Goal: Task Accomplishment & Management: Manage account settings

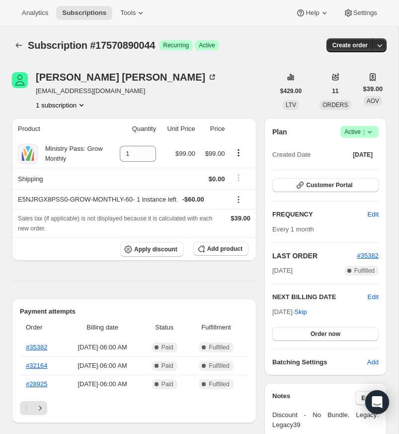
scroll to position [16, 0]
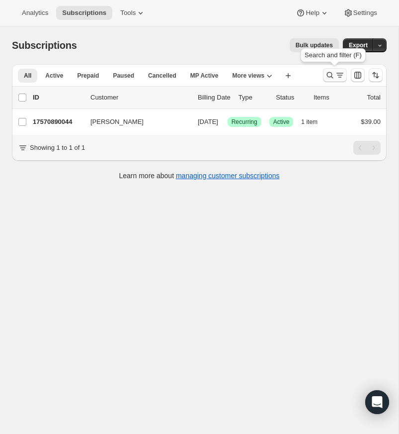
click at [330, 74] on icon "Search and filter results" at bounding box center [330, 75] width 10 height 10
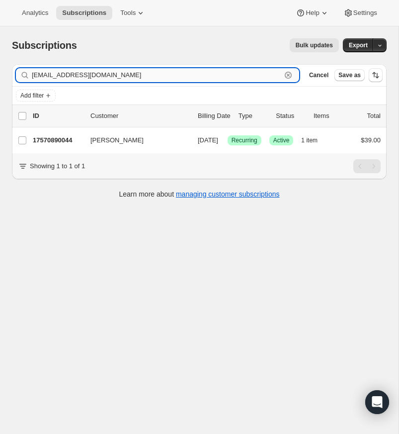
click at [289, 74] on icon "button" at bounding box center [288, 75] width 3 height 3
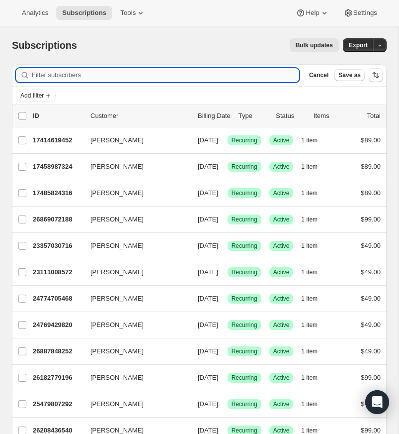
paste input "[EMAIL_ADDRESS][DOMAIN_NAME]"
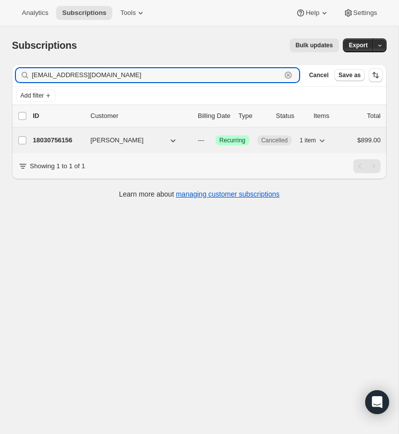
type input "[EMAIL_ADDRESS][DOMAIN_NAME]"
click at [48, 139] on p "18030756156" at bounding box center [58, 140] width 50 height 10
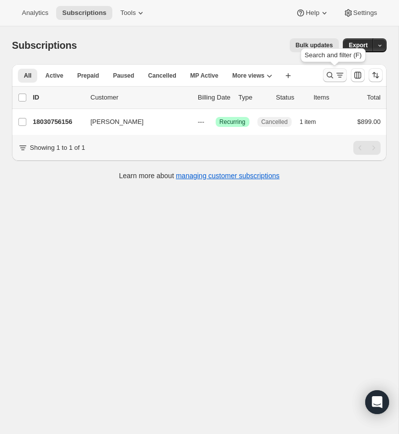
click at [328, 73] on icon "Search and filter results" at bounding box center [330, 75] width 6 height 6
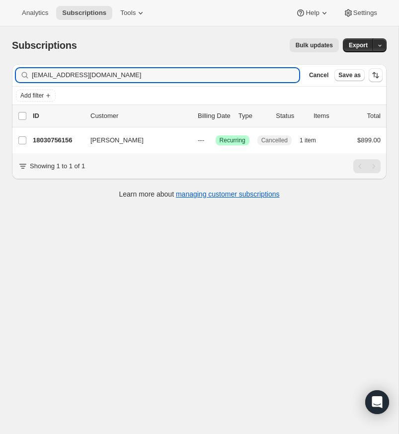
drag, startPoint x: 120, startPoint y: 75, endPoint x: 30, endPoint y: 75, distance: 90.0
click at [30, 75] on div "[EMAIL_ADDRESS][DOMAIN_NAME] Clear" at bounding box center [157, 75] width 283 height 14
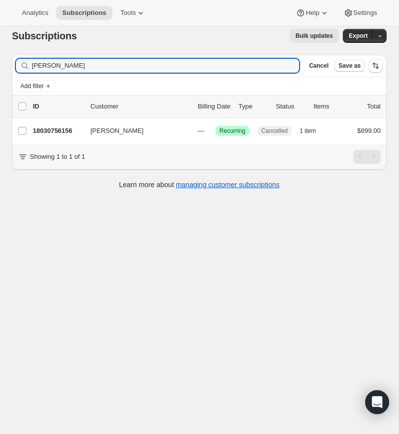
scroll to position [12, 0]
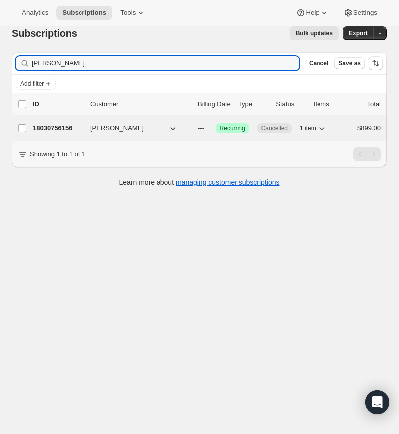
type input "[PERSON_NAME]"
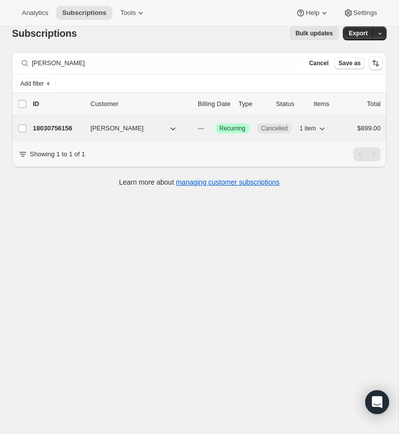
click at [67, 125] on p "18030756156" at bounding box center [58, 128] width 50 height 10
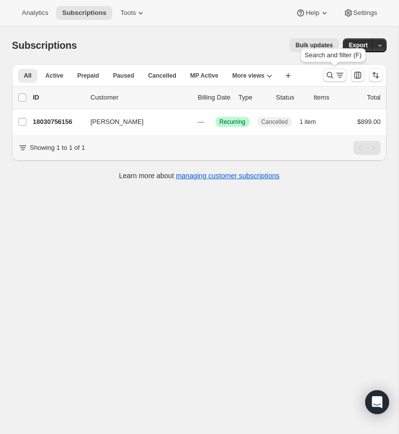
click at [329, 73] on icon "Search and filter results" at bounding box center [330, 75] width 10 height 10
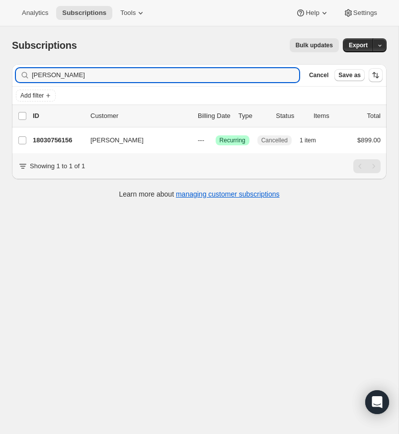
drag, startPoint x: 88, startPoint y: 74, endPoint x: 29, endPoint y: 78, distance: 58.8
click at [29, 78] on div "[PERSON_NAME]" at bounding box center [157, 75] width 283 height 14
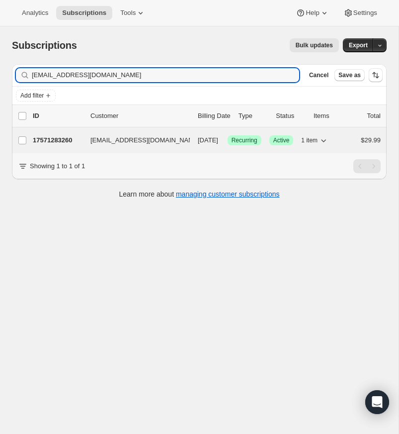
type input "[EMAIL_ADDRESS][DOMAIN_NAME]"
click at [71, 139] on p "17571283260" at bounding box center [58, 140] width 50 height 10
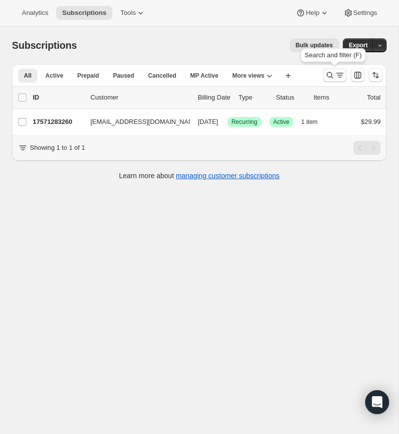
click at [329, 73] on icon "Search and filter results" at bounding box center [330, 75] width 10 height 10
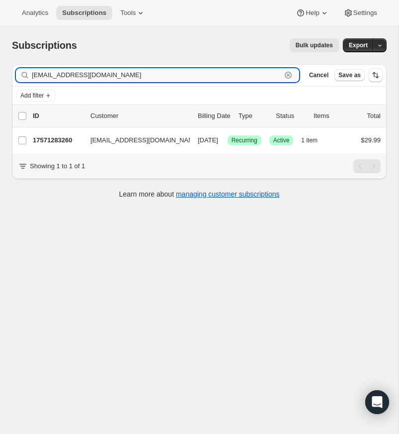
click at [287, 74] on icon "button" at bounding box center [288, 75] width 10 height 10
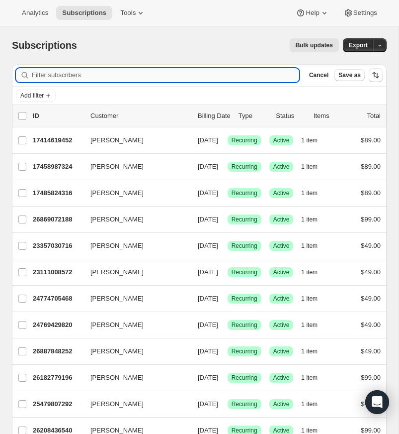
paste input "[PERSON_NAME][EMAIL_ADDRESS][DOMAIN_NAME]"
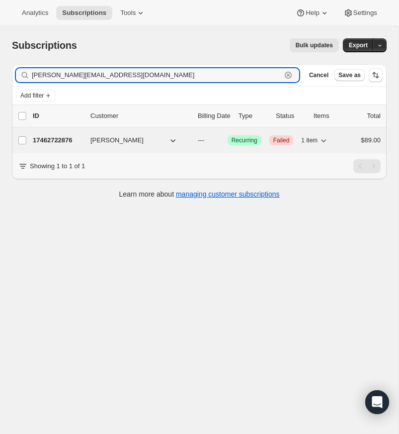
type input "[PERSON_NAME][EMAIL_ADDRESS][DOMAIN_NAME]"
click at [56, 139] on p "17462722876" at bounding box center [58, 140] width 50 height 10
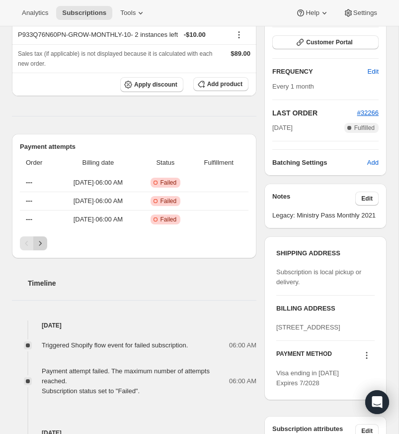
click at [42, 248] on icon "Next" at bounding box center [40, 243] width 10 height 10
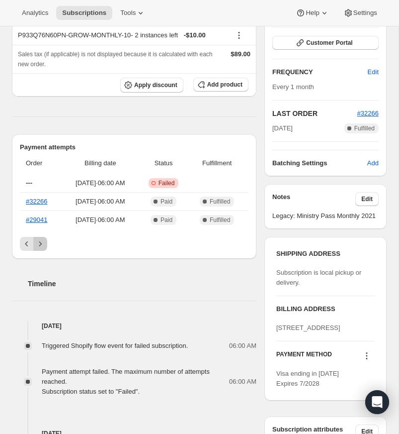
scroll to position [163, 0]
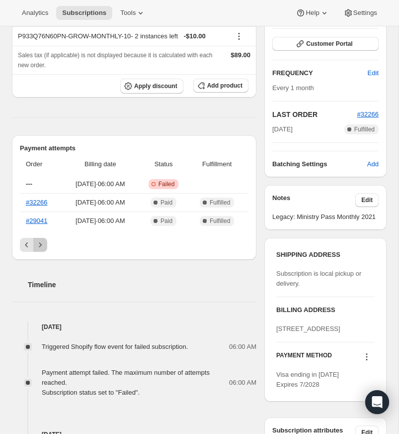
click at [43, 250] on icon "Next" at bounding box center [40, 245] width 10 height 10
click at [22, 250] on icon "Previous" at bounding box center [27, 245] width 10 height 10
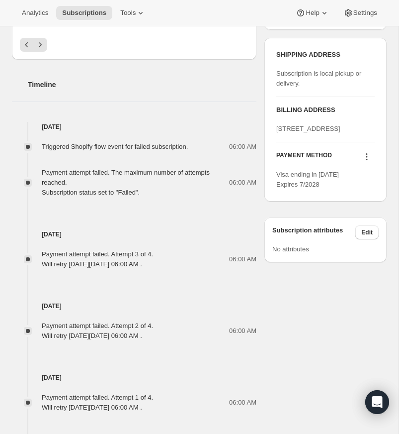
scroll to position [366, 0]
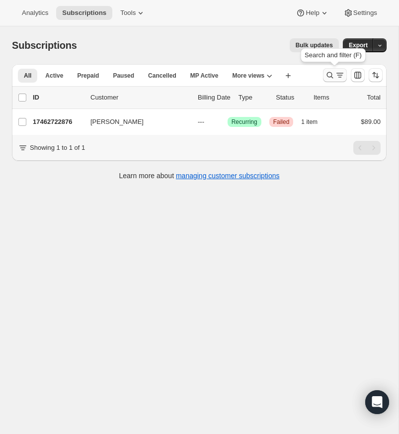
click at [329, 73] on icon "Search and filter results" at bounding box center [330, 75] width 10 height 10
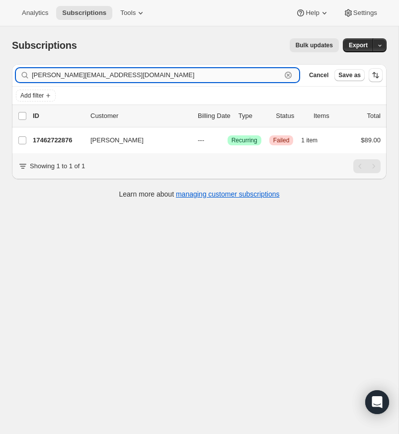
click at [288, 73] on icon "button" at bounding box center [288, 75] width 10 height 10
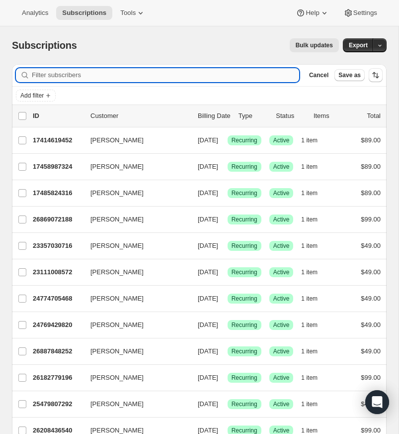
paste input "[PERSON_NAME][EMAIL_ADDRESS][DOMAIN_NAME]"
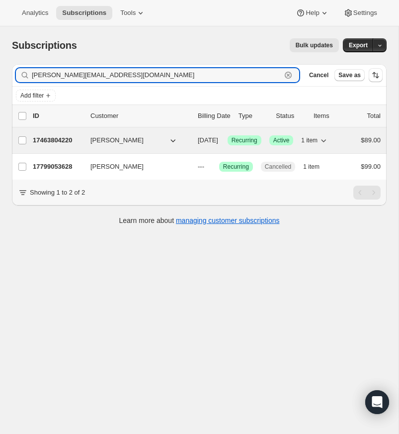
type input "[PERSON_NAME][EMAIL_ADDRESS][DOMAIN_NAME]"
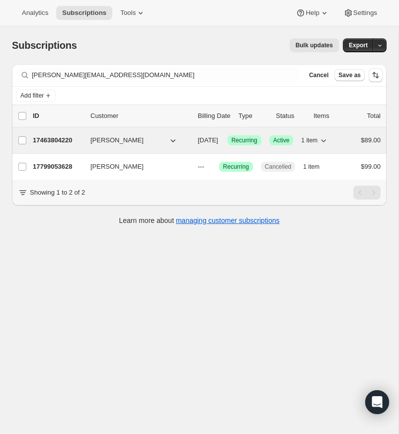
click at [108, 139] on span "[PERSON_NAME]" at bounding box center [116, 140] width 53 height 10
click at [56, 133] on div "17463804220 [PERSON_NAME] [DATE] Success Recurring Success Active 1 item $89.00" at bounding box center [207, 140] width 348 height 14
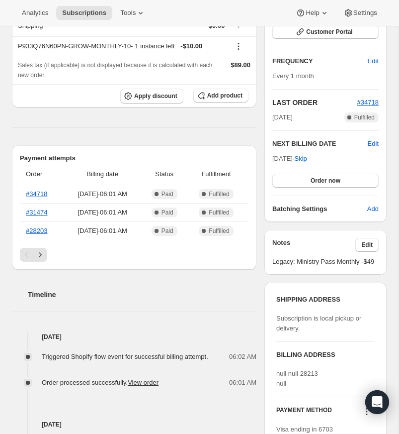
scroll to position [2, 0]
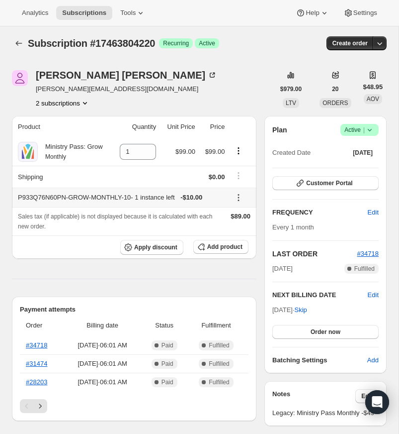
click at [239, 202] on icon at bounding box center [239, 197] width 10 height 10
click at [237, 280] on span "Remove" at bounding box center [241, 280] width 24 height 7
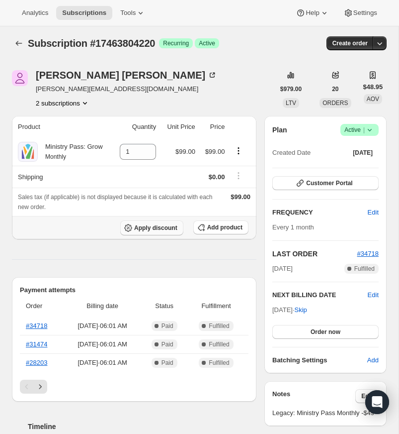
click at [149, 232] on span "Apply discount" at bounding box center [155, 228] width 43 height 8
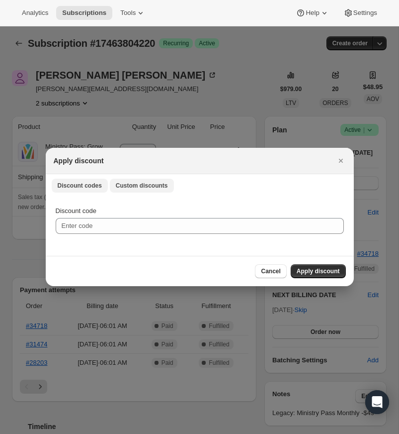
click at [130, 185] on span "Custom discounts" at bounding box center [142, 185] width 52 height 8
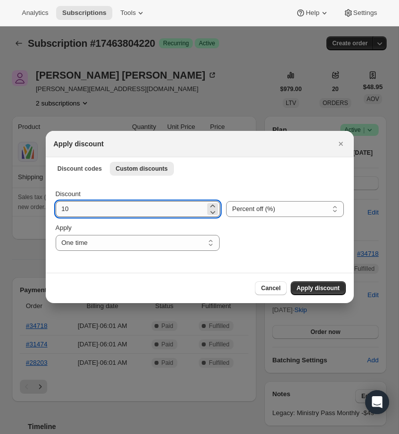
click at [72, 208] on input "10" at bounding box center [131, 209] width 150 height 16
type input "1"
type input "30"
click at [265, 208] on select "Percent off (%) Amount off ($)" at bounding box center [284, 209] width 117 height 16
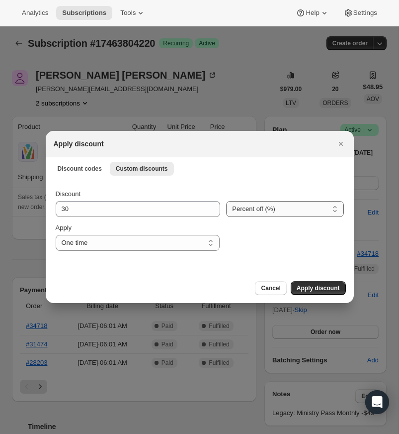
select select "fixed"
click at [226, 201] on select "Percent off (%) Amount off ($)" at bounding box center [284, 209] width 117 height 16
click at [212, 242] on select "One time Specify instances... Indefinitely" at bounding box center [138, 243] width 164 height 16
select select "indefinitely"
click at [56, 235] on select "One time Specify instances... Indefinitely" at bounding box center [138, 243] width 164 height 16
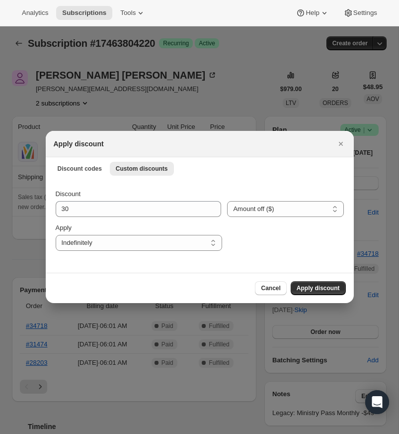
click at [316, 287] on span "Apply discount" at bounding box center [318, 288] width 43 height 8
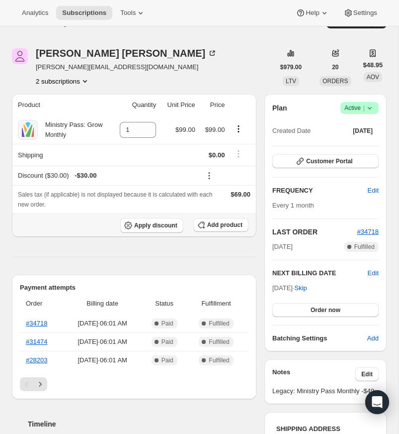
scroll to position [21, 0]
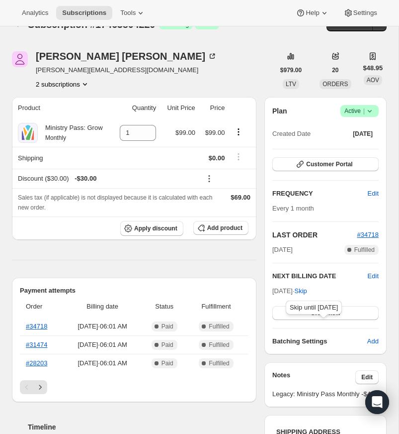
click at [307, 296] on span "Skip" at bounding box center [301, 291] width 12 height 10
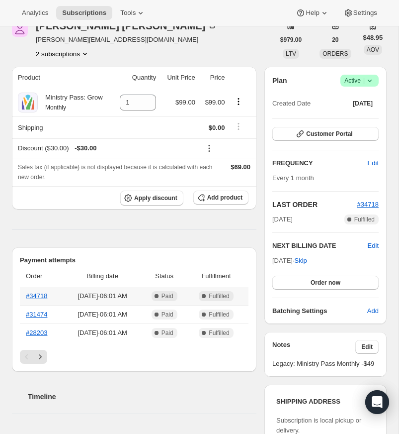
scroll to position [114, 0]
